Goal: Task Accomplishment & Management: Use online tool/utility

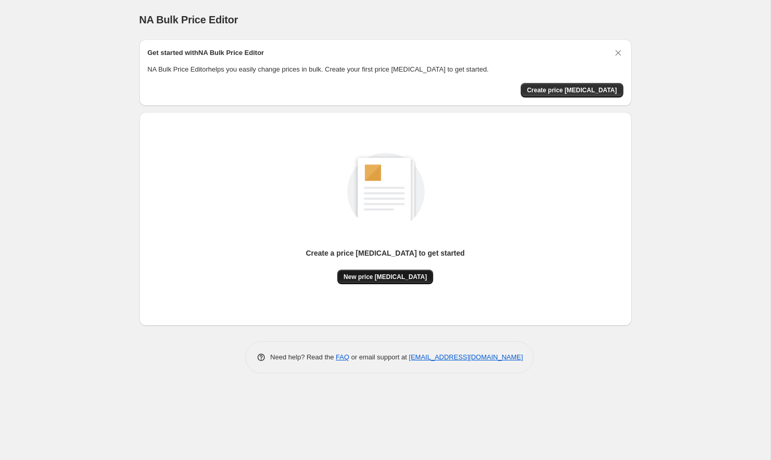
click at [387, 276] on span "New price [MEDICAL_DATA]" at bounding box center [385, 277] width 83 height 8
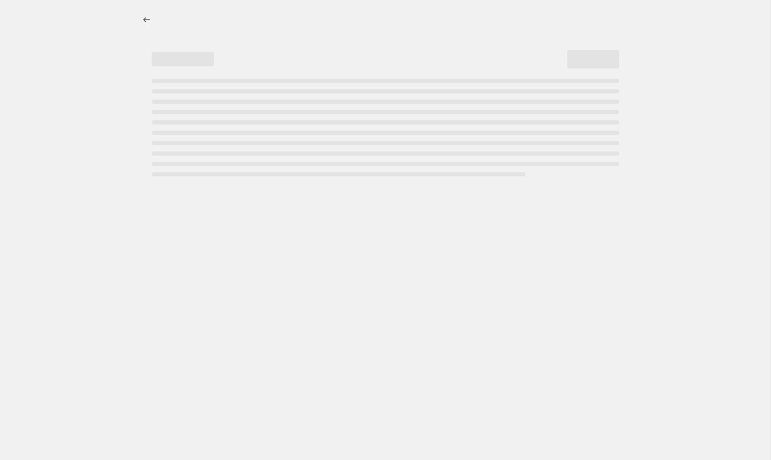
select select "percentage"
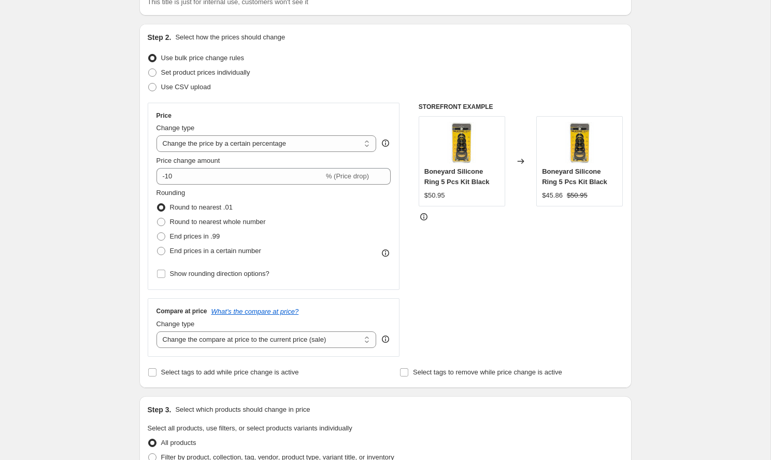
scroll to position [121, 0]
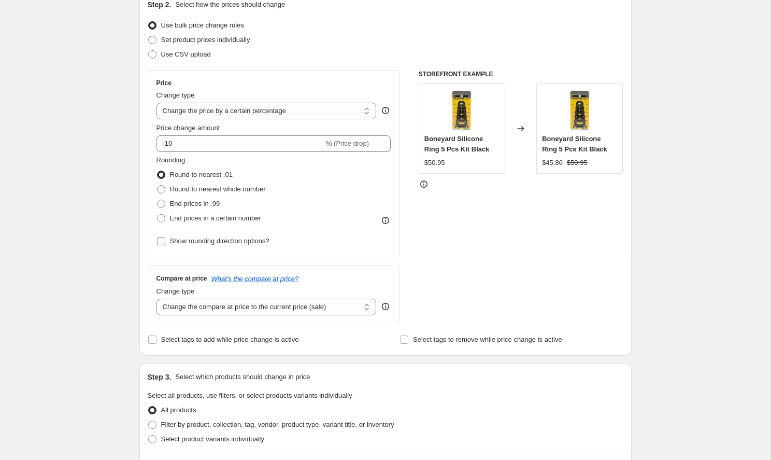
click at [162, 240] on input "Show rounding direction options?" at bounding box center [161, 241] width 8 height 8
checkbox input "true"
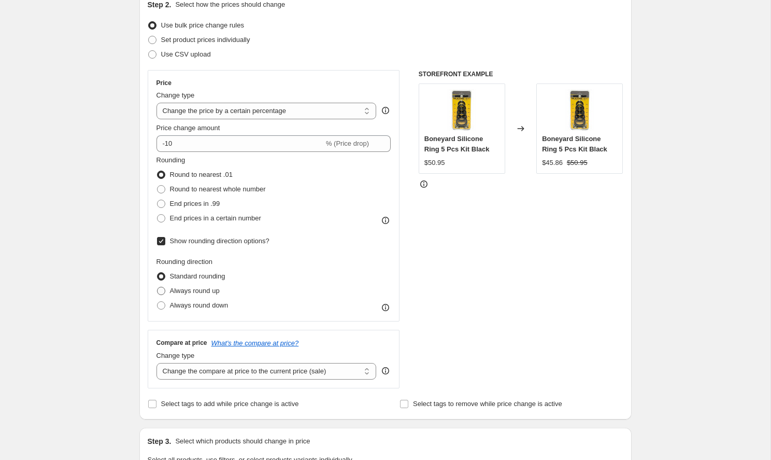
click at [161, 292] on span at bounding box center [161, 291] width 8 height 8
click at [158, 287] on input "Always round up" at bounding box center [157, 287] width 1 height 1
radio input "true"
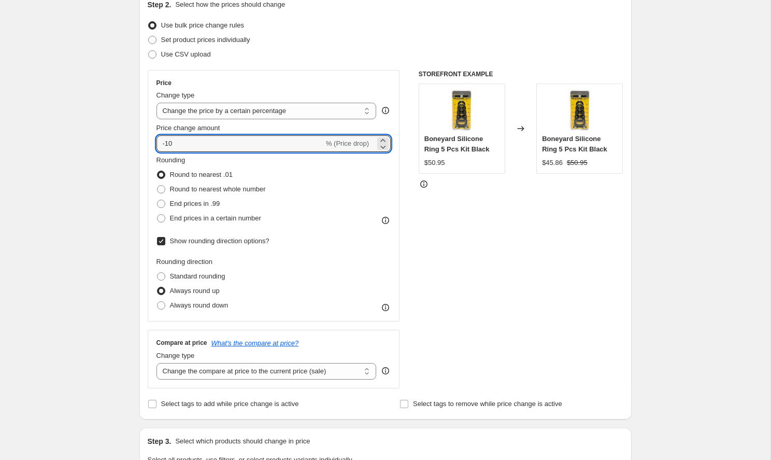
drag, startPoint x: 192, startPoint y: 145, endPoint x: 149, endPoint y: 144, distance: 42.5
click at [149, 144] on div "Price Change type Change the price to a certain amount Change the price by a ce…" at bounding box center [274, 195] width 252 height 251
click at [382, 138] on icon at bounding box center [383, 140] width 10 height 10
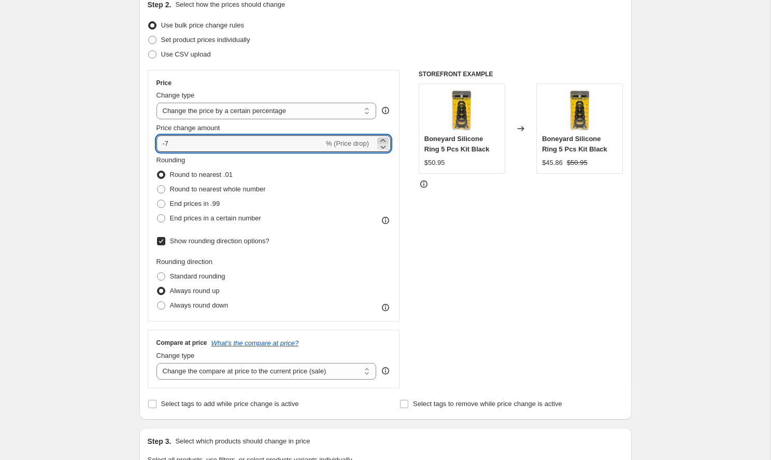
click at [383, 138] on icon at bounding box center [383, 140] width 10 height 10
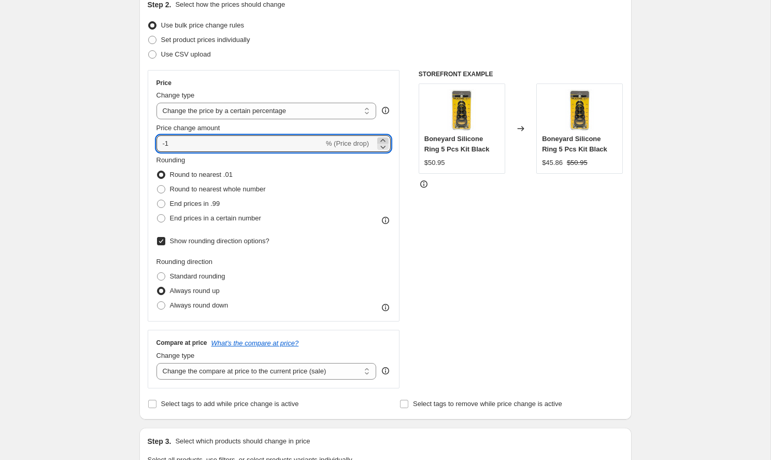
click at [383, 138] on icon at bounding box center [383, 140] width 10 height 10
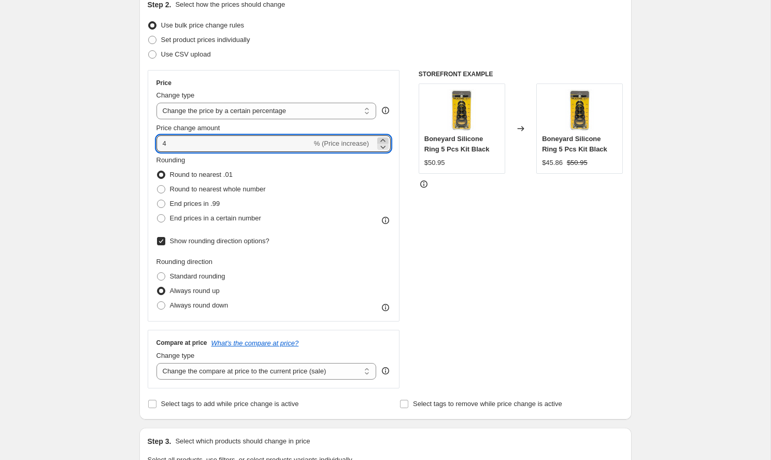
click at [383, 138] on icon at bounding box center [383, 140] width 10 height 10
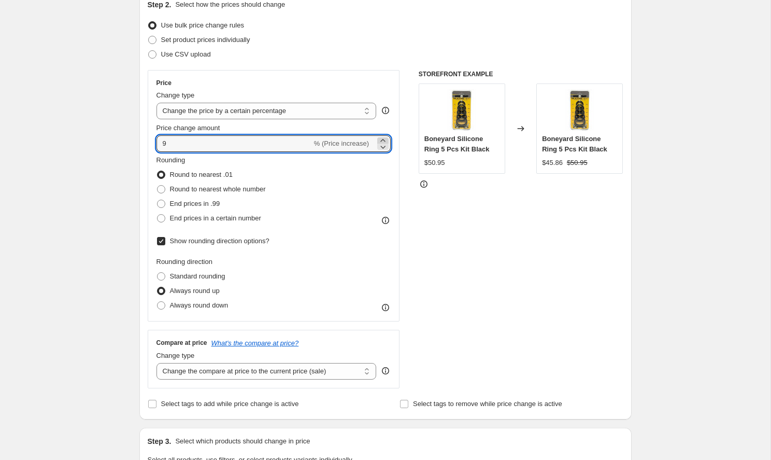
click at [383, 138] on icon at bounding box center [383, 140] width 10 height 10
click at [382, 147] on icon at bounding box center [383, 147] width 5 height 3
type input "11"
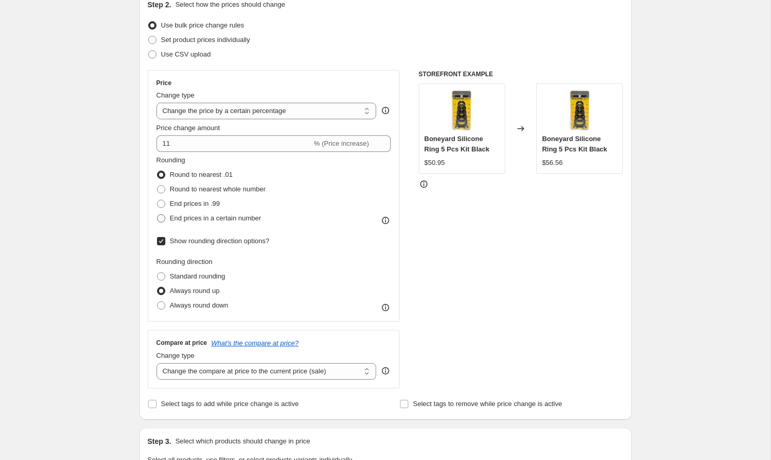
click at [161, 218] on span at bounding box center [161, 218] width 8 height 8
click at [158, 214] on input "End prices in a certain number" at bounding box center [157, 214] width 1 height 1
radio input "true"
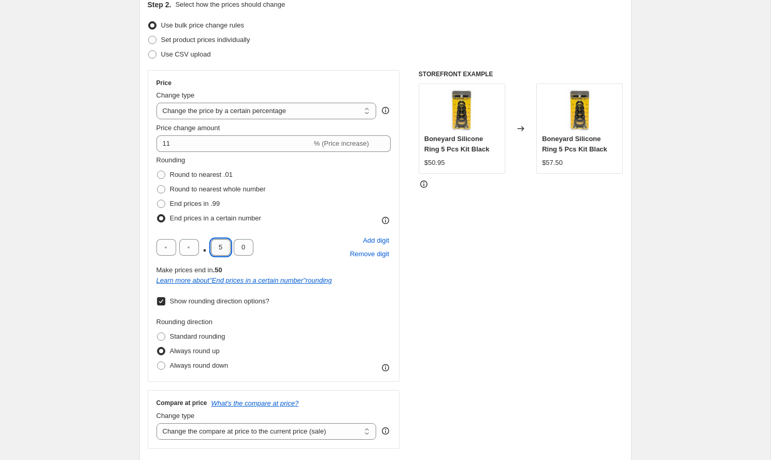
drag, startPoint x: 224, startPoint y: 247, endPoint x: 212, endPoint y: 248, distance: 12.4
click at [212, 248] on input "5" at bounding box center [221, 247] width 20 height 17
type input "9"
drag, startPoint x: 251, startPoint y: 246, endPoint x: 234, endPoint y: 248, distance: 16.7
click at [234, 248] on input "0" at bounding box center [244, 247] width 20 height 17
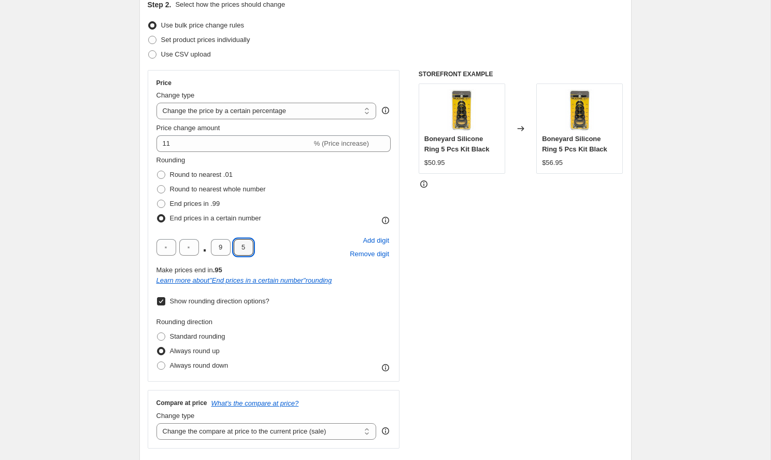
type input "5"
click at [122, 238] on div "Create new price [MEDICAL_DATA]. This page is ready Create new price [MEDICAL_D…" at bounding box center [385, 459] width 770 height 1160
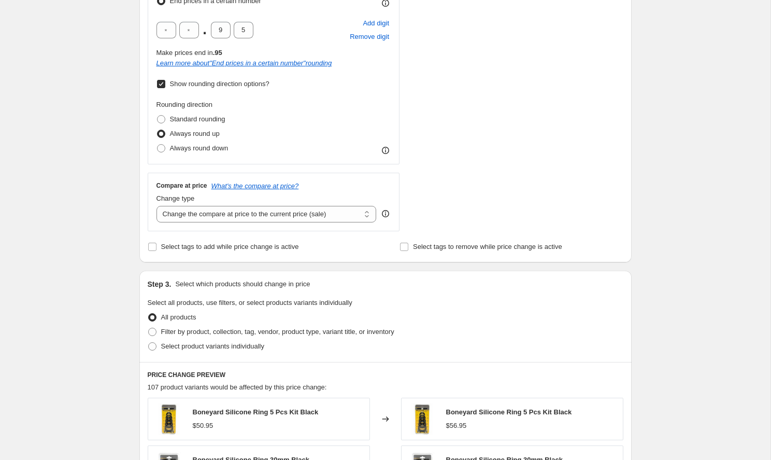
scroll to position [339, 0]
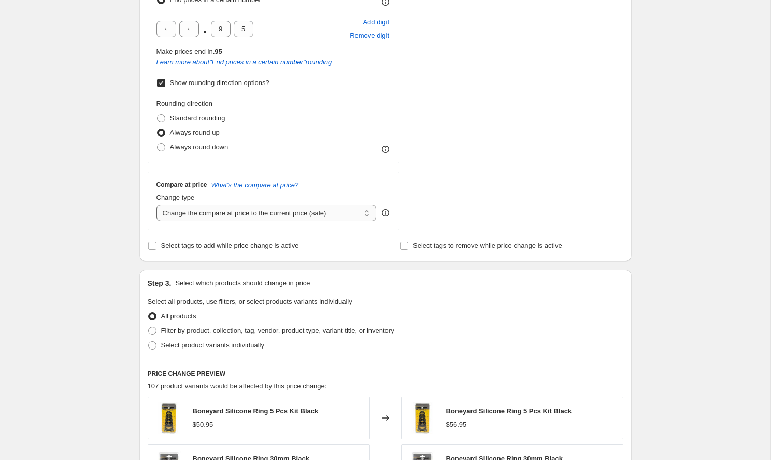
select select "no_change"
click at [122, 213] on div "Create new price [MEDICAL_DATA]. This page is ready Create new price [MEDICAL_D…" at bounding box center [385, 241] width 770 height 1160
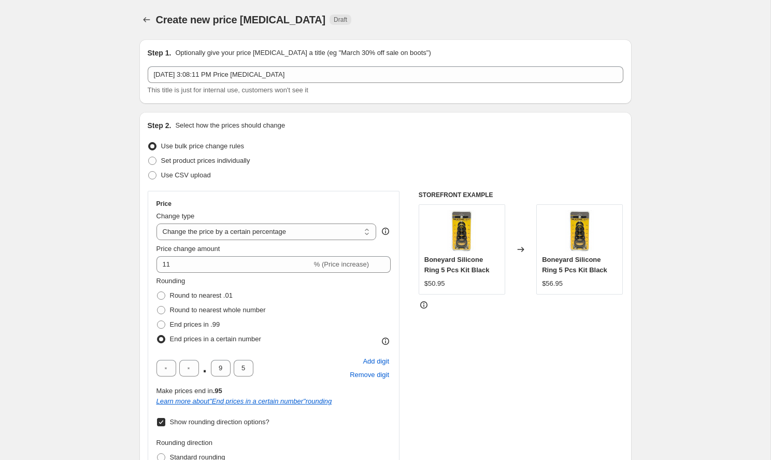
scroll to position [0, 0]
click at [153, 162] on span at bounding box center [152, 160] width 8 height 8
click at [149, 157] on input "Set product prices individually" at bounding box center [148, 156] width 1 height 1
radio input "true"
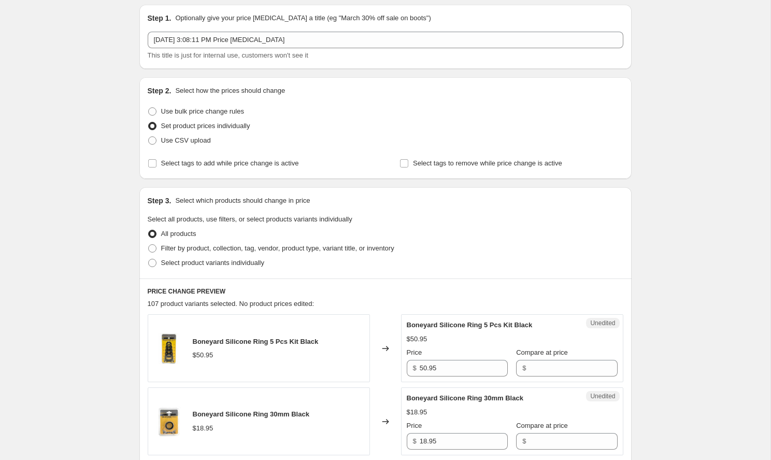
scroll to position [36, 0]
click at [152, 248] on span at bounding box center [152, 247] width 8 height 8
click at [149, 244] on input "Filter by product, collection, tag, vendor, product type, variant title, or inv…" at bounding box center [148, 243] width 1 height 1
radio input "true"
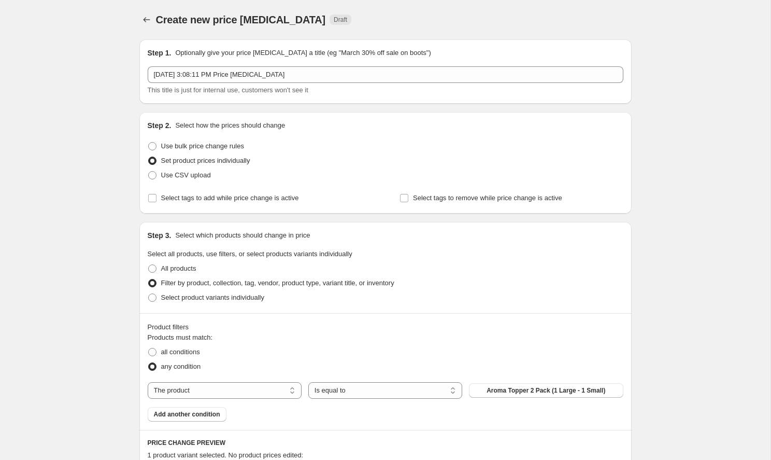
scroll to position [0, 0]
click at [152, 142] on span at bounding box center [152, 146] width 8 height 8
click at [149, 142] on input "Use bulk price change rules" at bounding box center [148, 142] width 1 height 1
radio input "true"
select select "percentage"
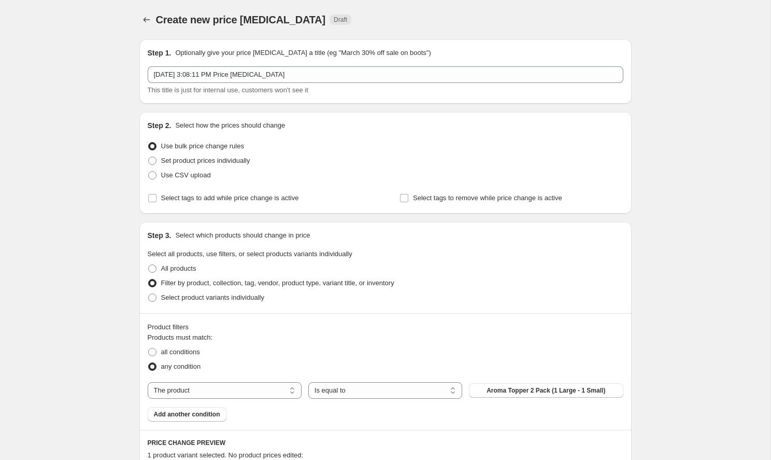
select select "no_change"
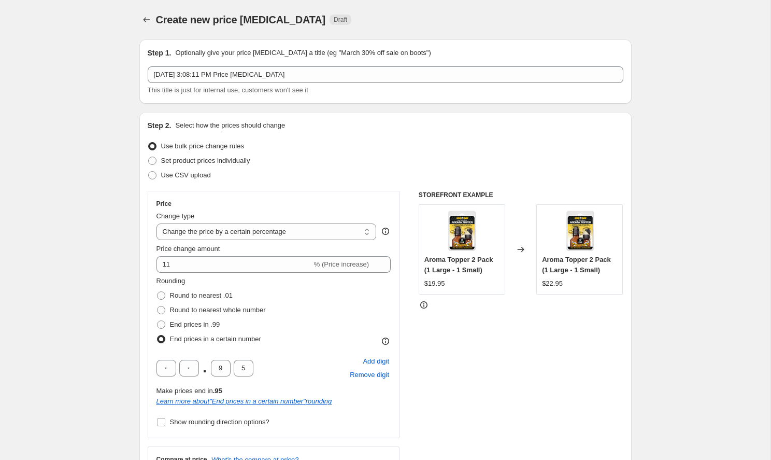
scroll to position [79, 0]
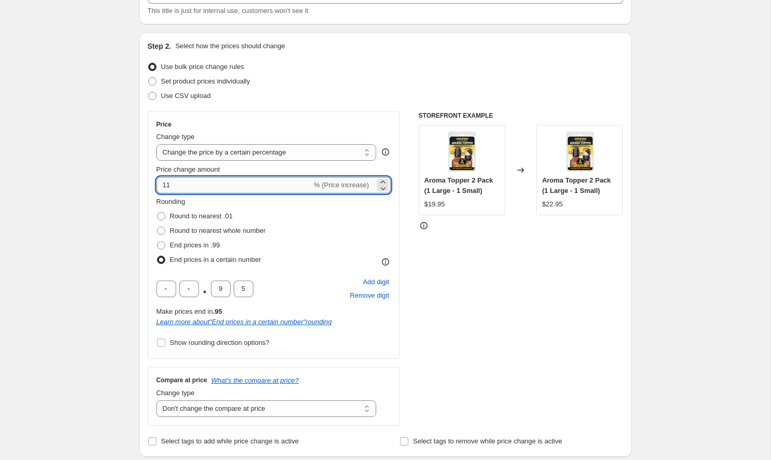
click at [180, 189] on input "11" at bounding box center [233, 185] width 155 height 17
type input "15"
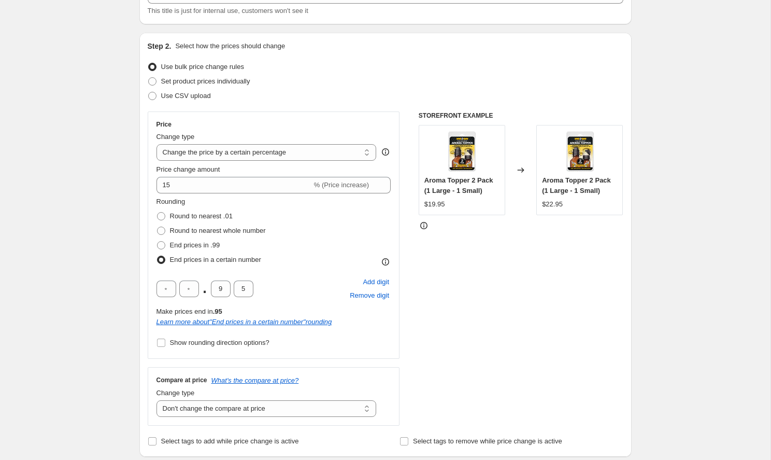
click at [120, 197] on div "Create new price [MEDICAL_DATA]. This page is ready Create new price [MEDICAL_D…" at bounding box center [385, 432] width 770 height 1022
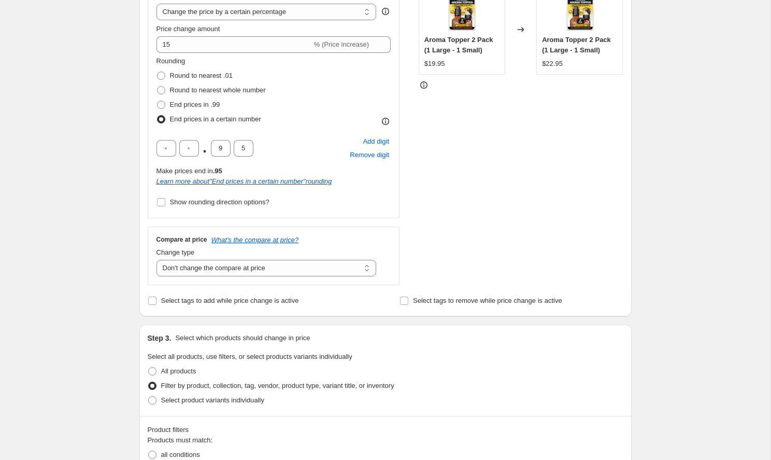
scroll to position [221, 0]
click at [161, 203] on input "Show rounding direction options?" at bounding box center [161, 201] width 8 height 8
checkbox input "true"
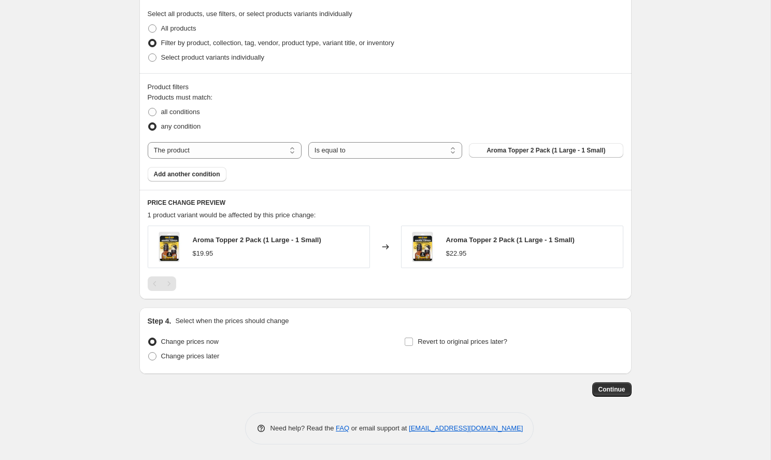
scroll to position [626, 0]
click at [409, 345] on input "Revert to original prices later?" at bounding box center [409, 341] width 8 height 8
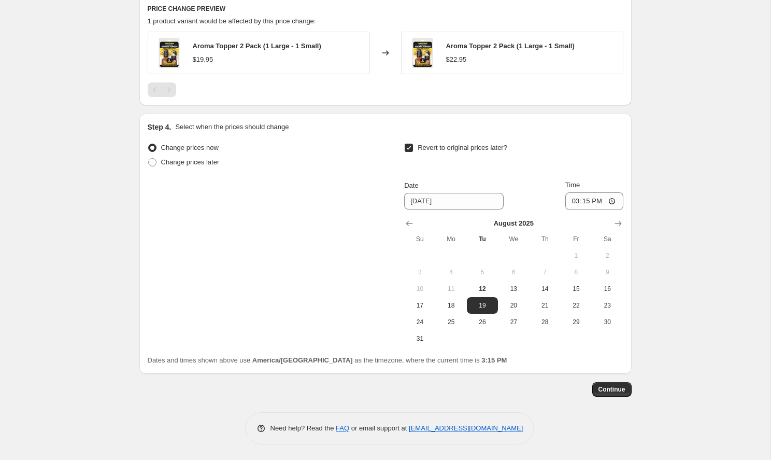
scroll to position [821, 0]
click at [407, 148] on input "Revert to original prices later?" at bounding box center [409, 148] width 8 height 8
checkbox input "false"
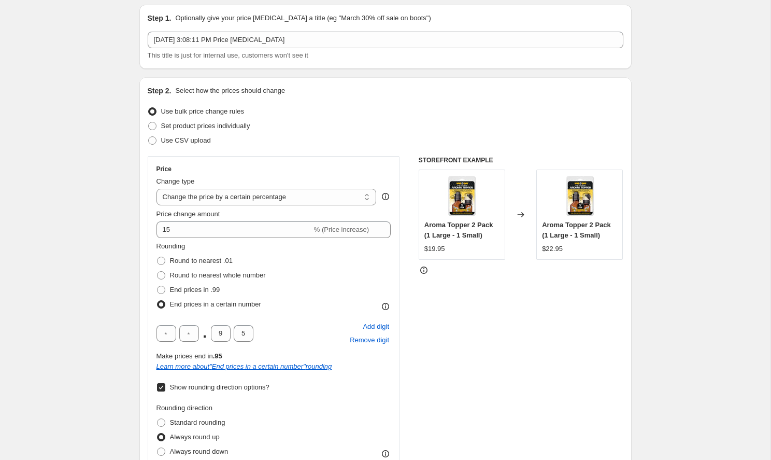
scroll to position [33, 0]
